Goal: Task Accomplishment & Management: Complete application form

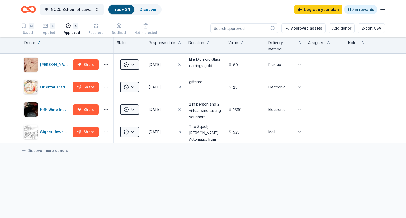
click at [50, 27] on div "5" at bounding box center [52, 25] width 5 height 5
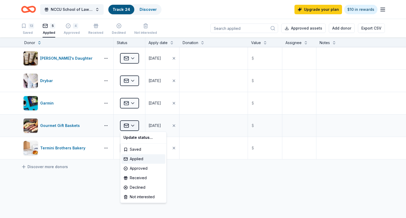
click at [133, 125] on html "NCCU School of Law Class of 2005 Mixer Track · 24 Discover Upgrade your plan $1…" at bounding box center [203, 109] width 406 height 218
click at [30, 25] on html "NCCU School of Law Class of 2005 Mixer Track · 24 Discover Upgrade your plan $1…" at bounding box center [203, 109] width 406 height 218
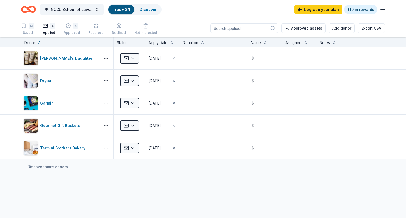
click at [30, 25] on div "13" at bounding box center [32, 25] width 6 height 5
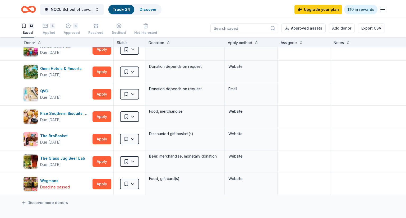
scroll to position [145, 0]
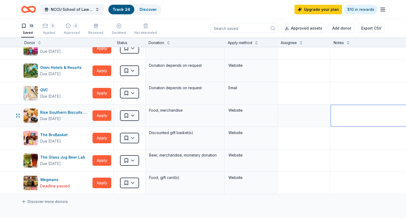
click at [396, 112] on textarea at bounding box center [370, 115] width 78 height 21
click at [101, 69] on button "Apply" at bounding box center [101, 71] width 19 height 11
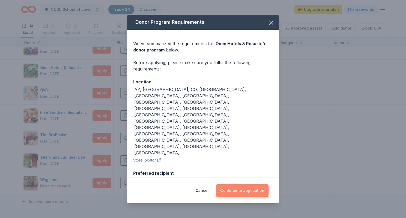
click at [241, 184] on button "Continue to application" at bounding box center [242, 190] width 53 height 13
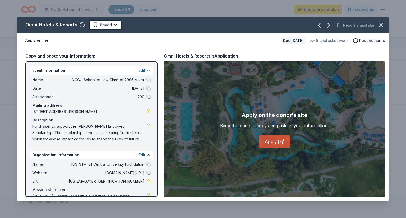
click at [278, 142] on icon at bounding box center [281, 141] width 6 height 6
